Goal: Find contact information: Find contact information

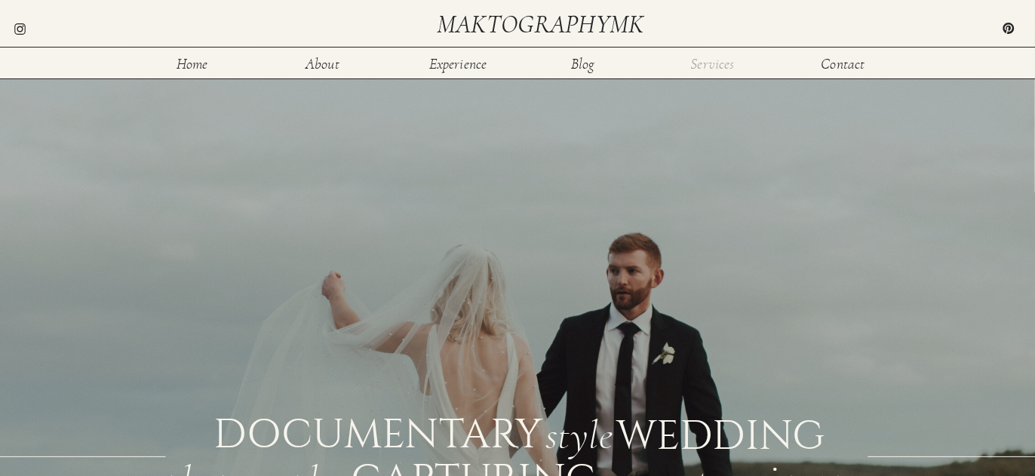
click at [732, 63] on nav "Services" at bounding box center [712, 63] width 49 height 13
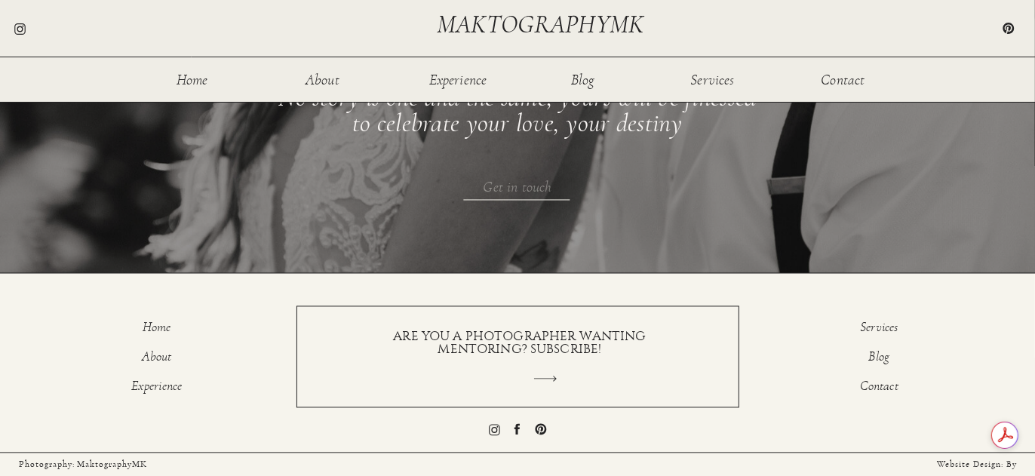
click at [526, 186] on h3 "Get in touch" at bounding box center [517, 188] width 305 height 16
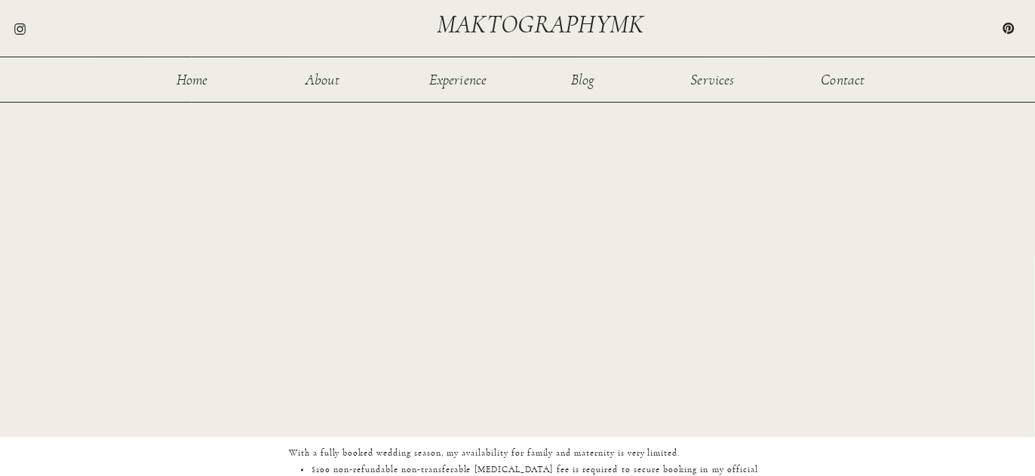
scroll to position [0, 23]
